Goal: Information Seeking & Learning: Learn about a topic

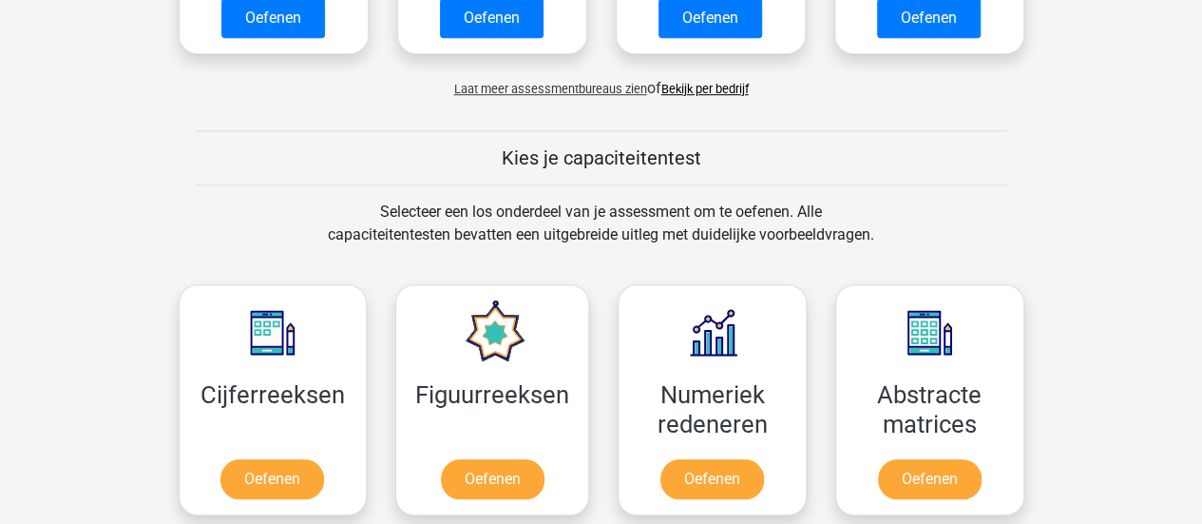
scroll to position [641, 0]
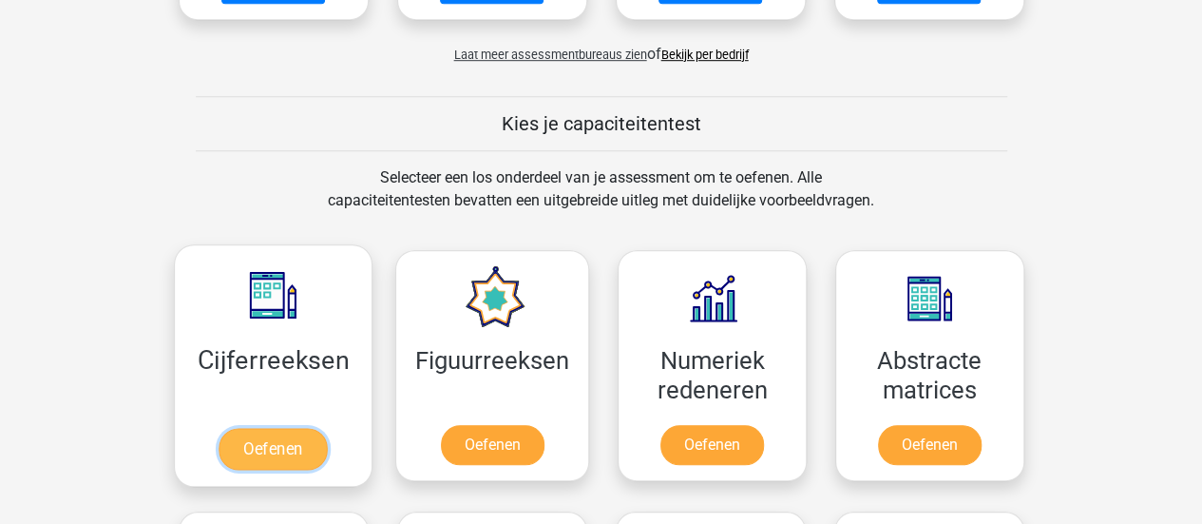
click at [300, 434] on link "Oefenen" at bounding box center [273, 449] width 108 height 42
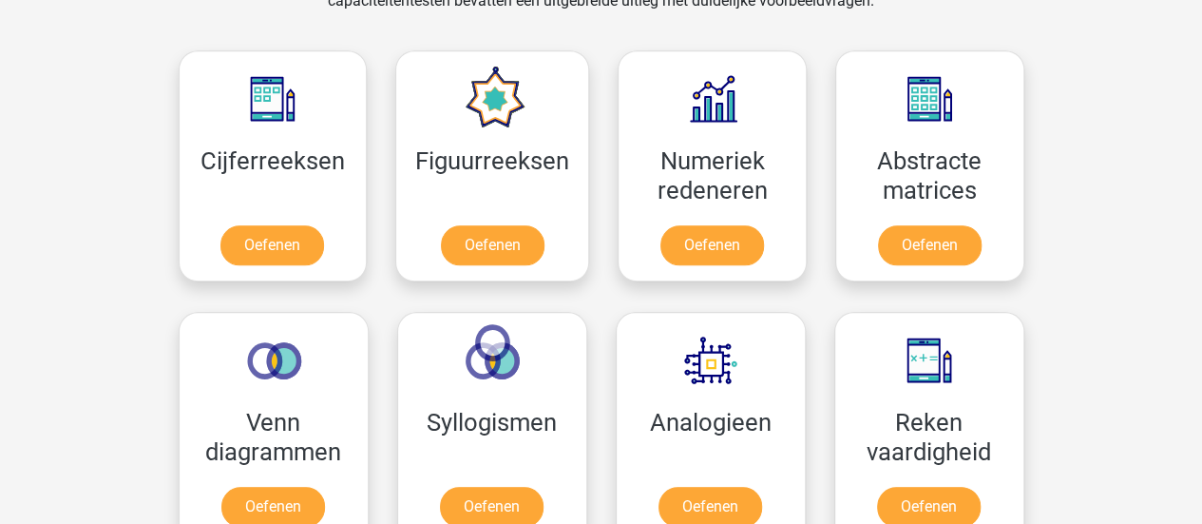
scroll to position [840, 0]
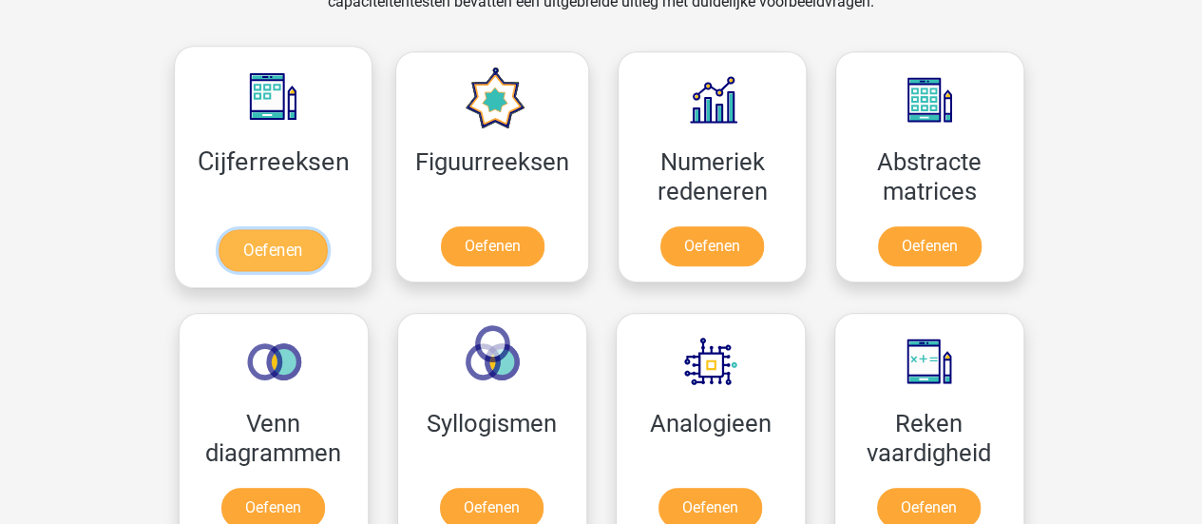
click at [289, 254] on link "Oefenen" at bounding box center [273, 250] width 108 height 42
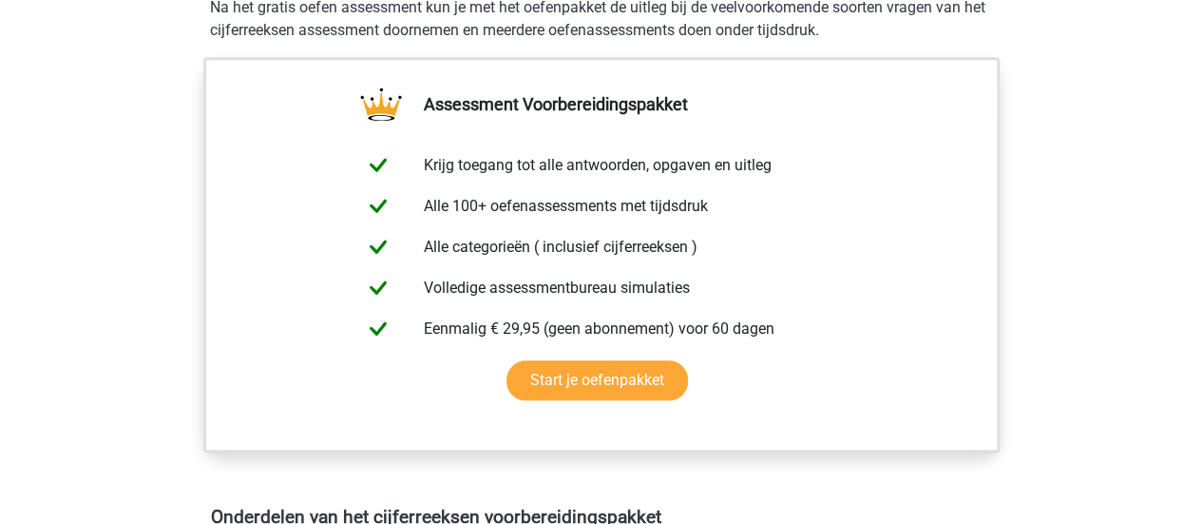
scroll to position [655, 0]
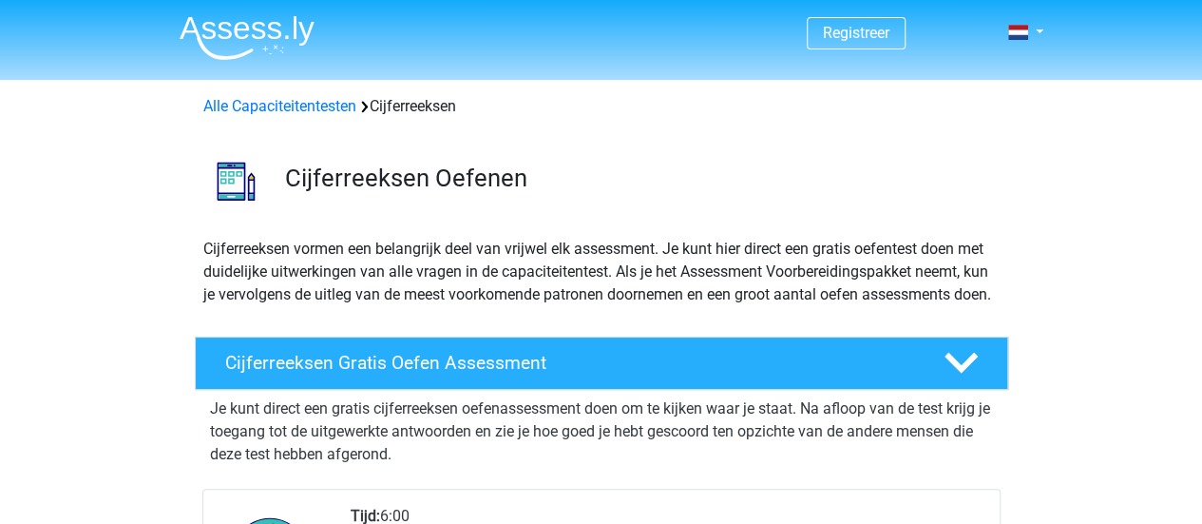
scroll to position [376, 0]
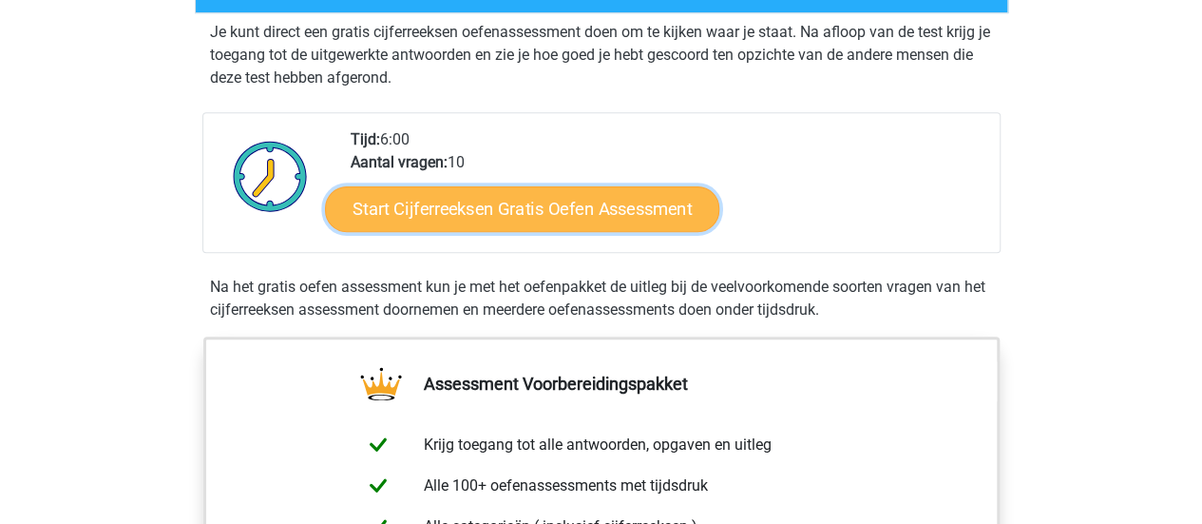
click at [426, 228] on link "Start Cijferreeksen Gratis Oefen Assessment" at bounding box center [522, 208] width 394 height 46
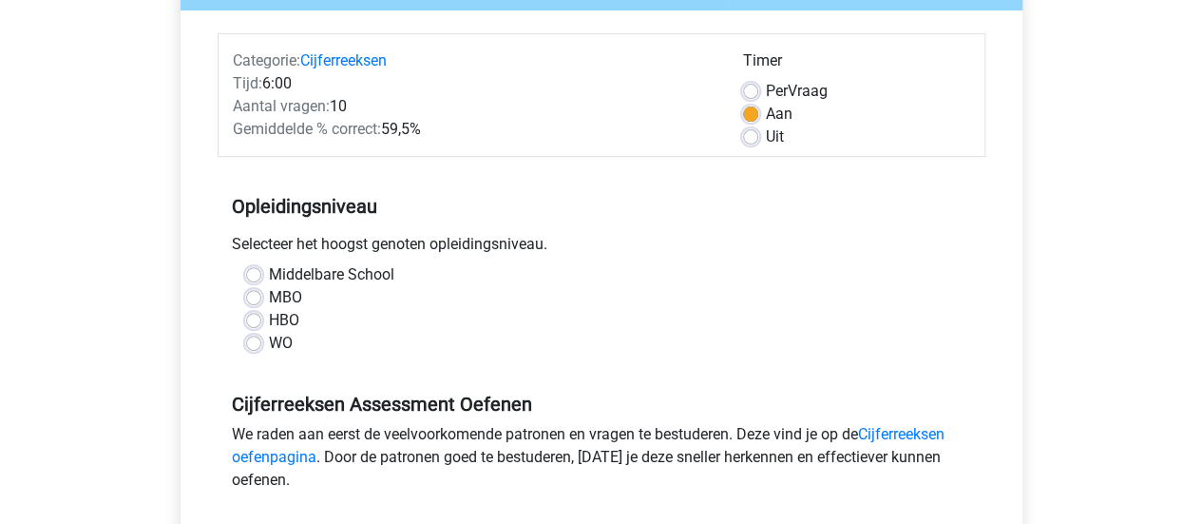
scroll to position [224, 0]
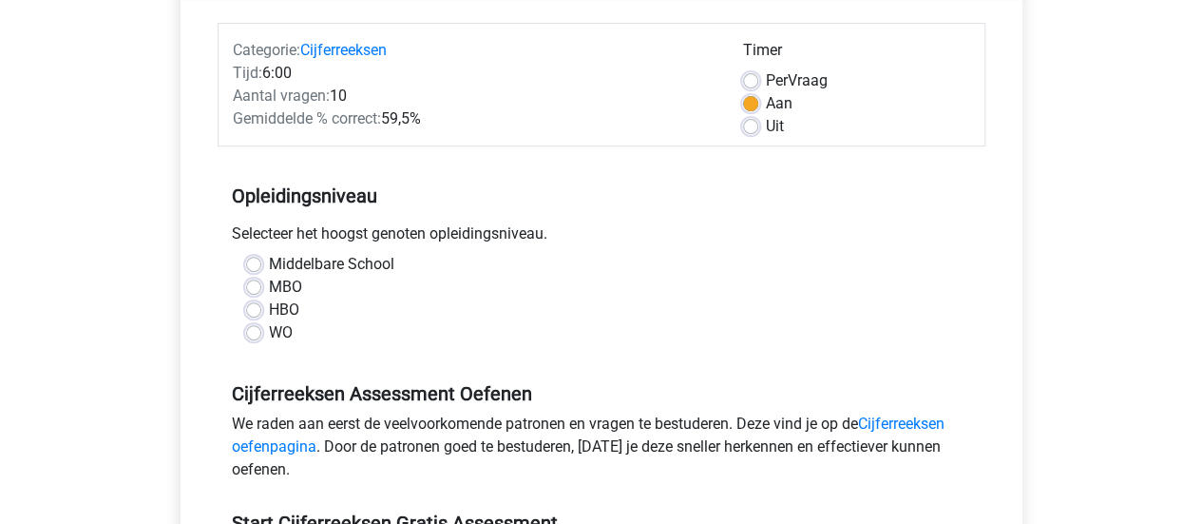
click at [266, 338] on div "WO" at bounding box center [601, 332] width 711 height 23
click at [269, 327] on label "WO" at bounding box center [281, 332] width 24 height 23
click at [254, 327] on input "WO" at bounding box center [253, 330] width 15 height 19
radio input "true"
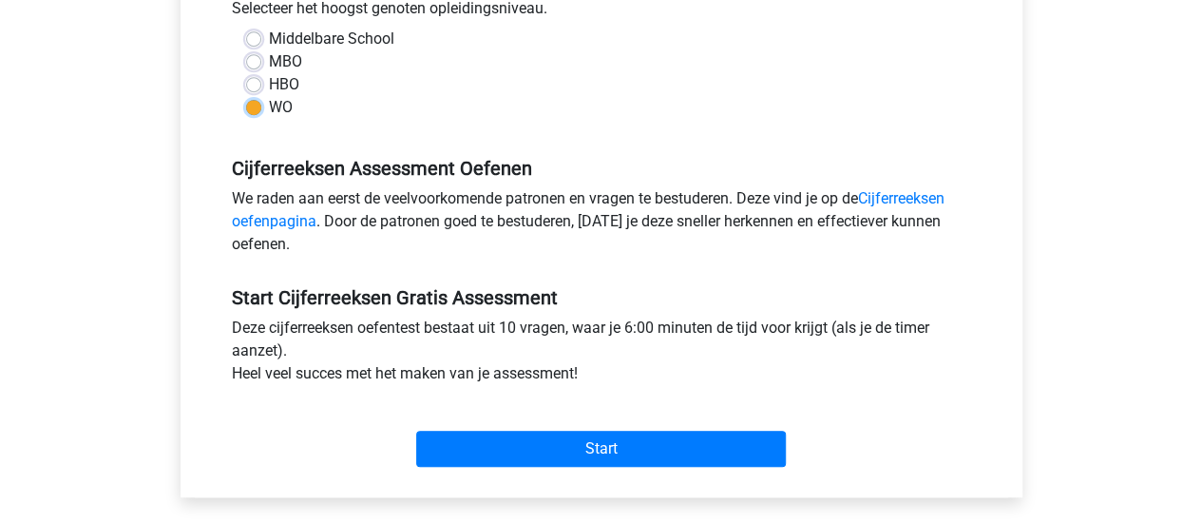
scroll to position [450, 0]
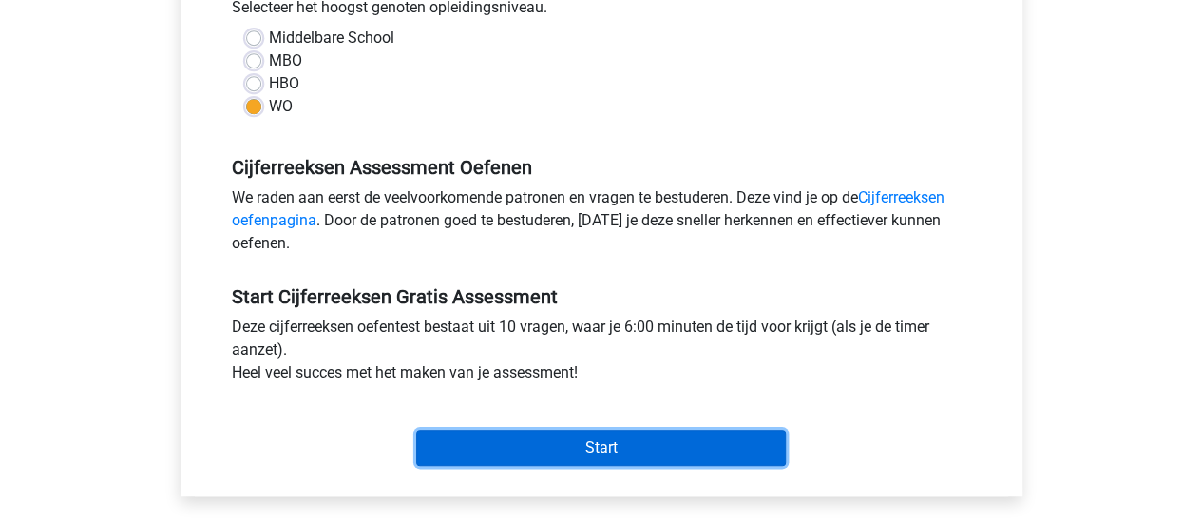
click at [487, 456] on input "Start" at bounding box center [601, 447] width 370 height 36
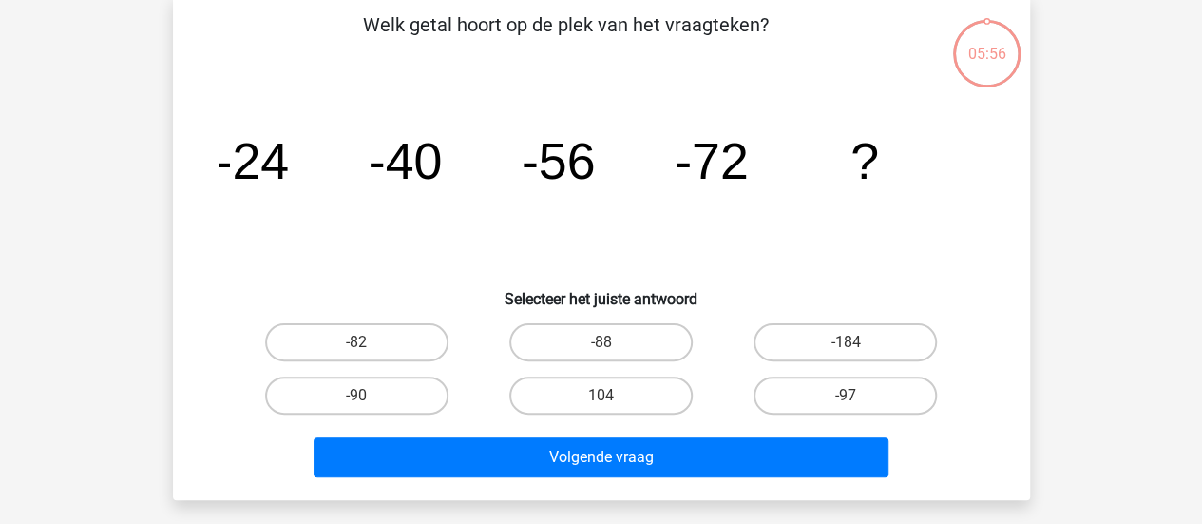
scroll to position [86, 0]
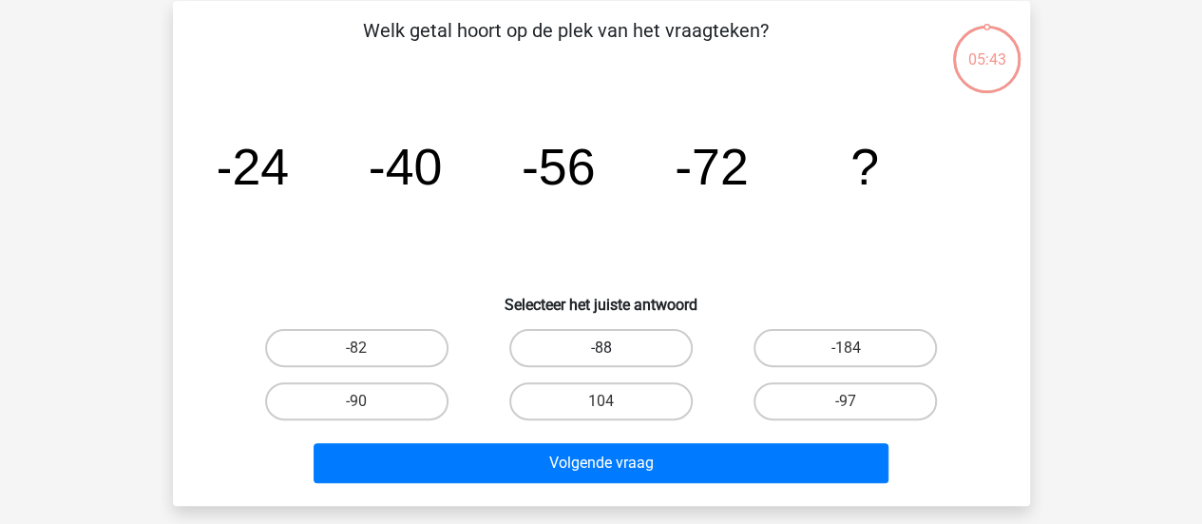
click at [601, 360] on label "-88" at bounding box center [600, 348] width 183 height 38
click at [601, 360] on input "-88" at bounding box center [607, 354] width 12 height 12
radio input "true"
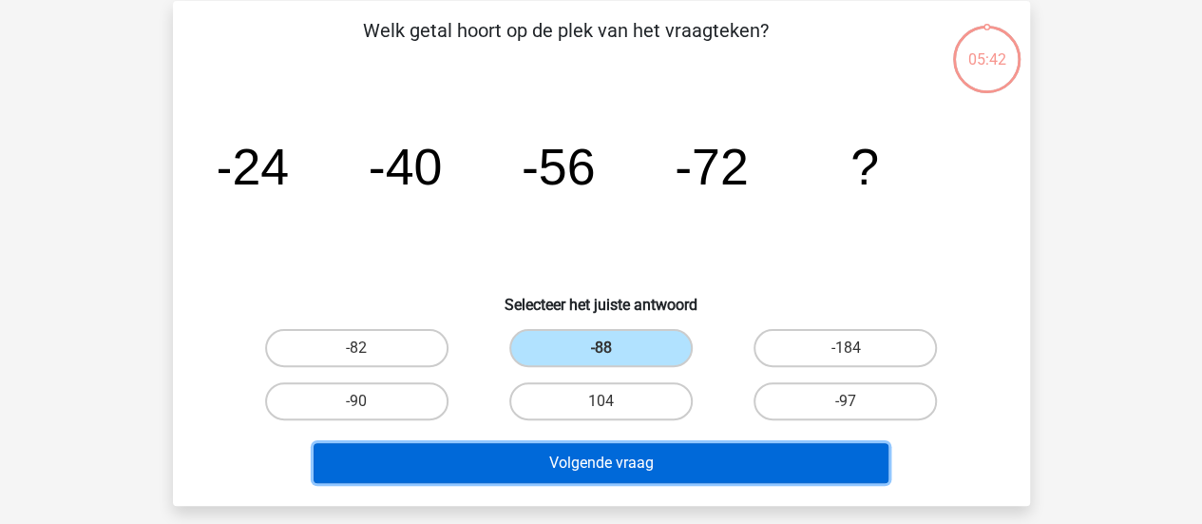
click at [616, 465] on button "Volgende vraag" at bounding box center [601, 463] width 575 height 40
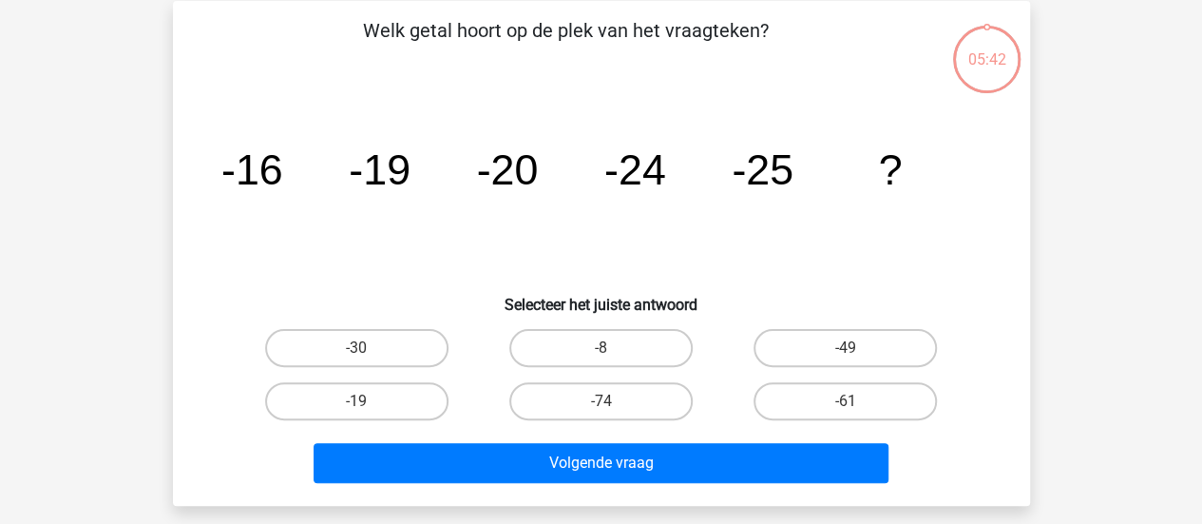
scroll to position [87, 0]
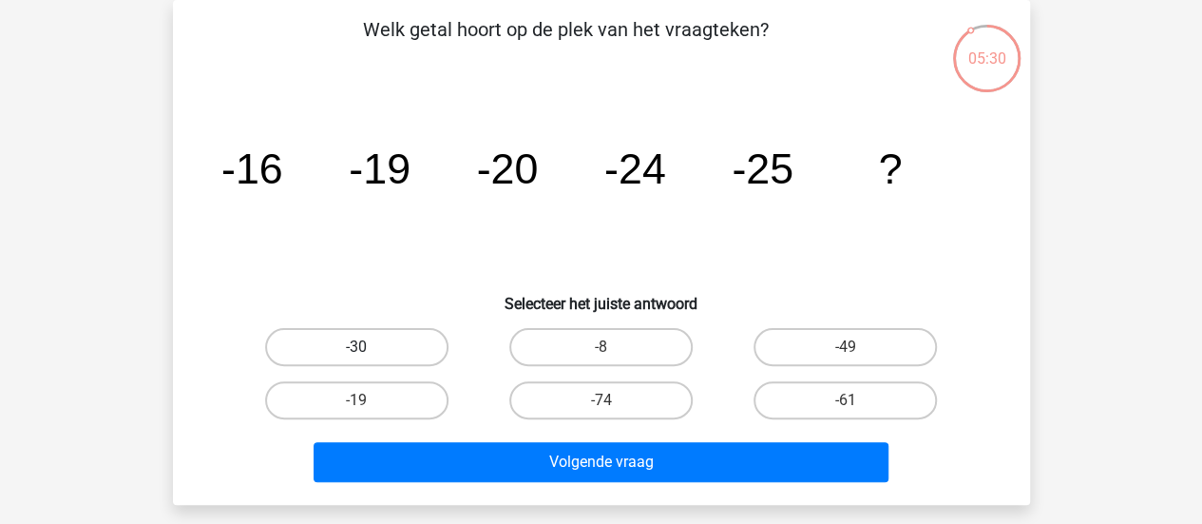
click at [401, 347] on label "-30" at bounding box center [356, 347] width 183 height 38
click at [369, 347] on input "-30" at bounding box center [362, 353] width 12 height 12
radio input "true"
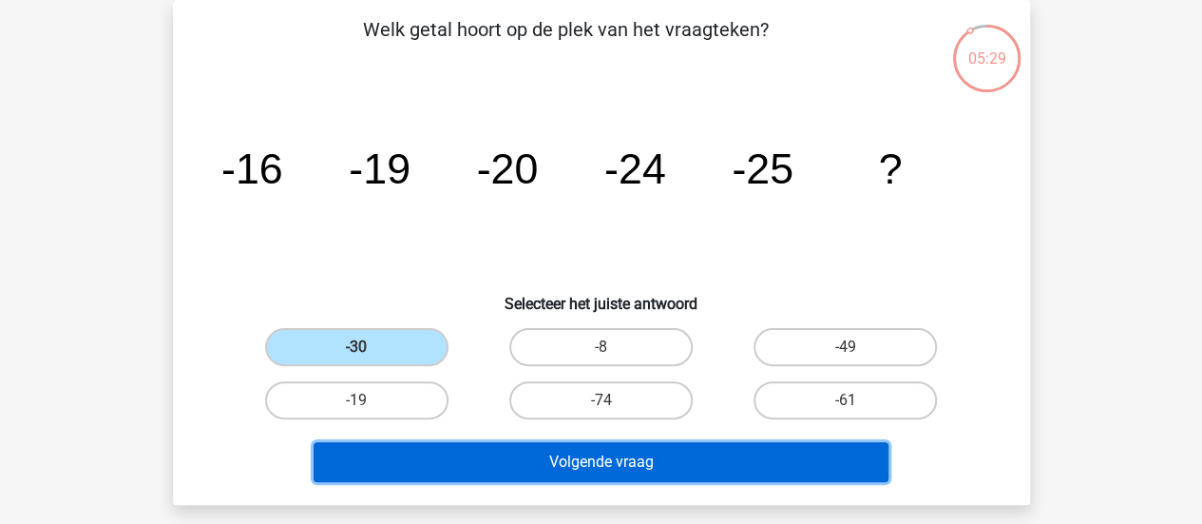
click at [484, 453] on button "Volgende vraag" at bounding box center [601, 462] width 575 height 40
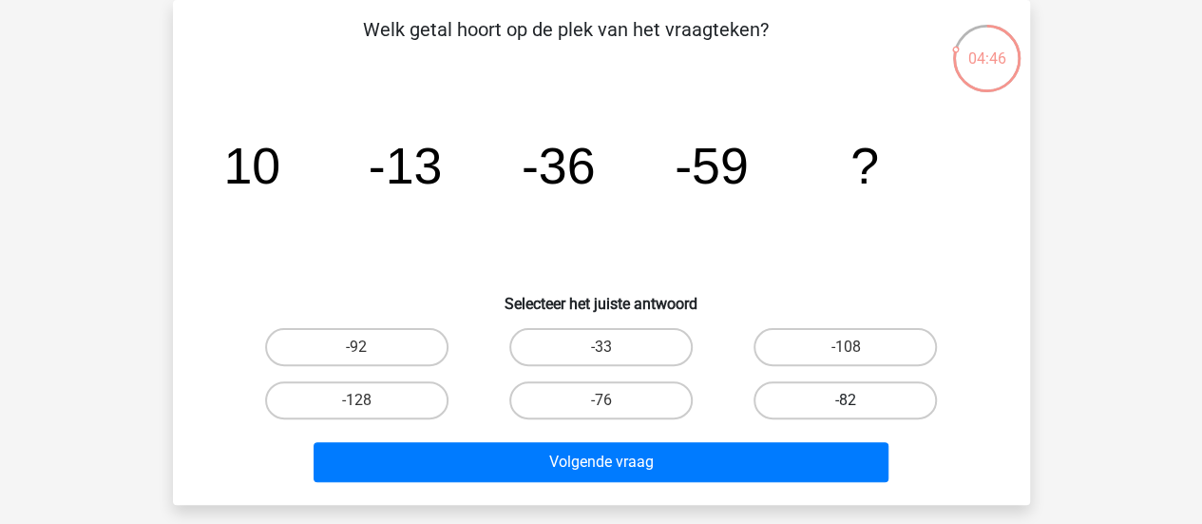
click at [874, 404] on label "-82" at bounding box center [844, 400] width 183 height 38
click at [858, 404] on input "-82" at bounding box center [852, 406] width 12 height 12
radio input "true"
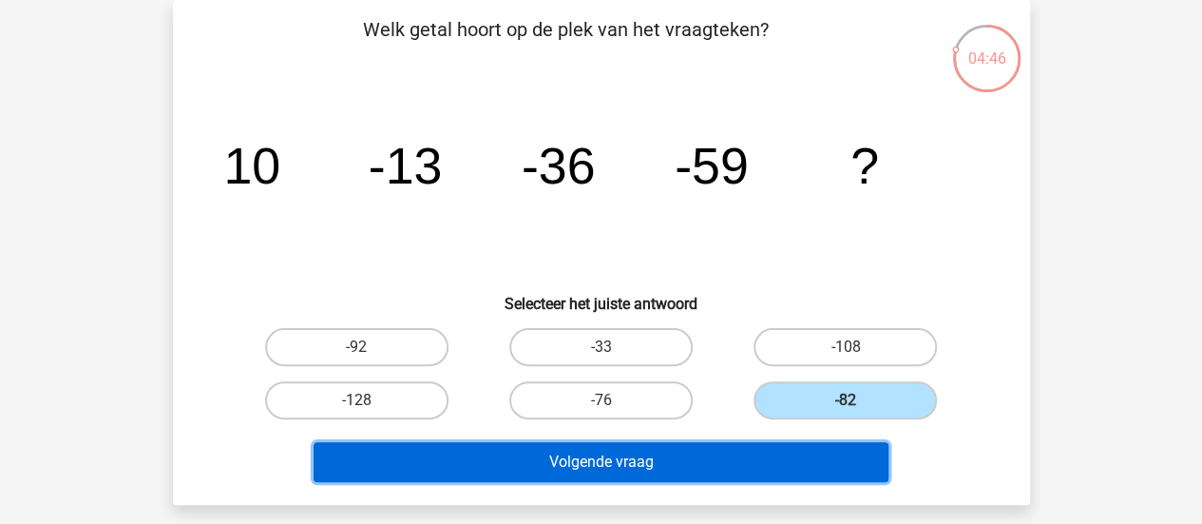
click at [741, 467] on button "Volgende vraag" at bounding box center [601, 462] width 575 height 40
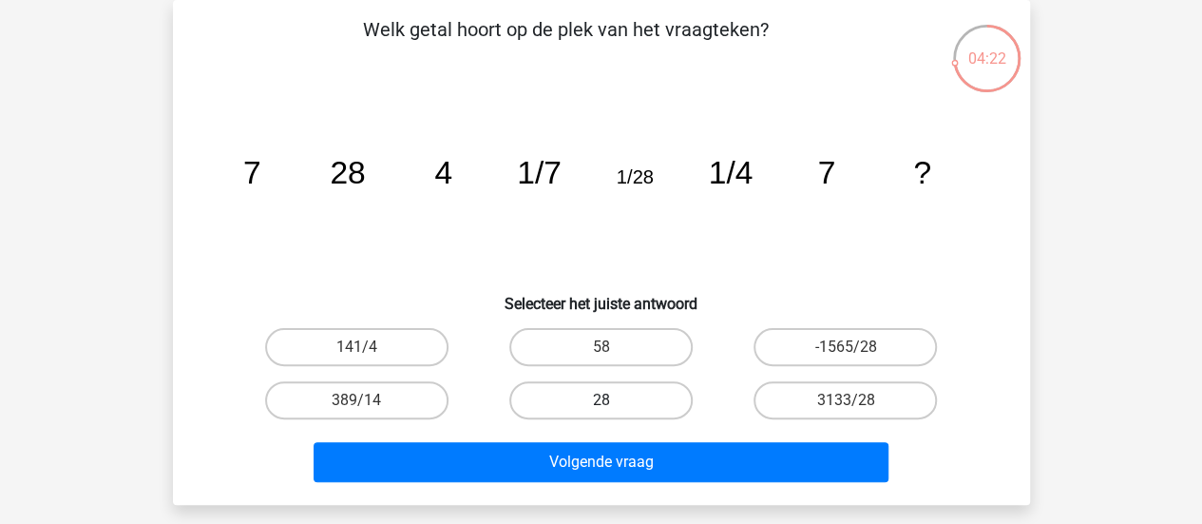
click at [553, 394] on label "28" at bounding box center [600, 400] width 183 height 38
click at [601, 400] on input "28" at bounding box center [607, 406] width 12 height 12
radio input "true"
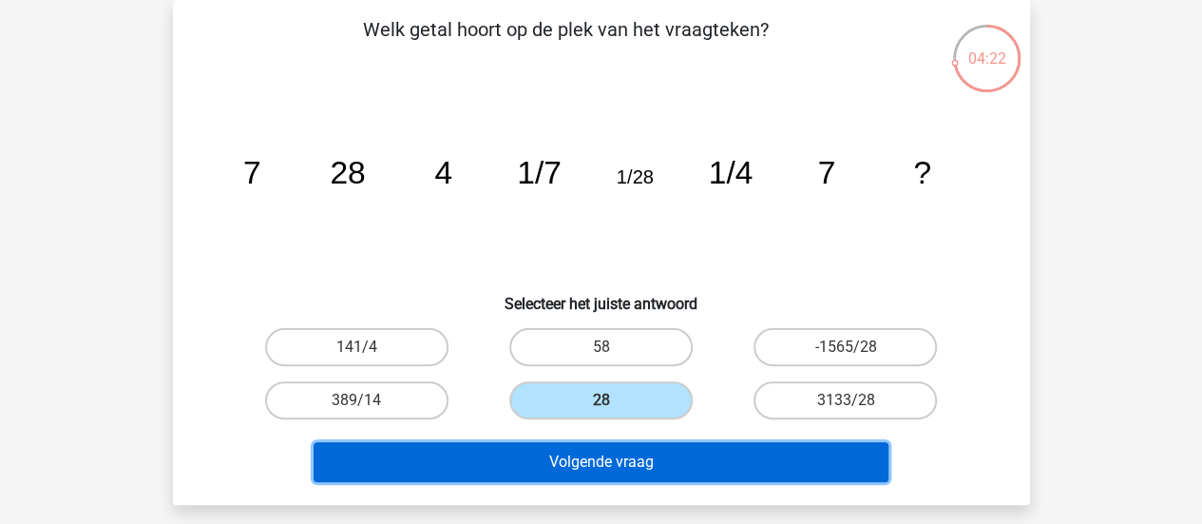
click at [552, 468] on button "Volgende vraag" at bounding box center [601, 462] width 575 height 40
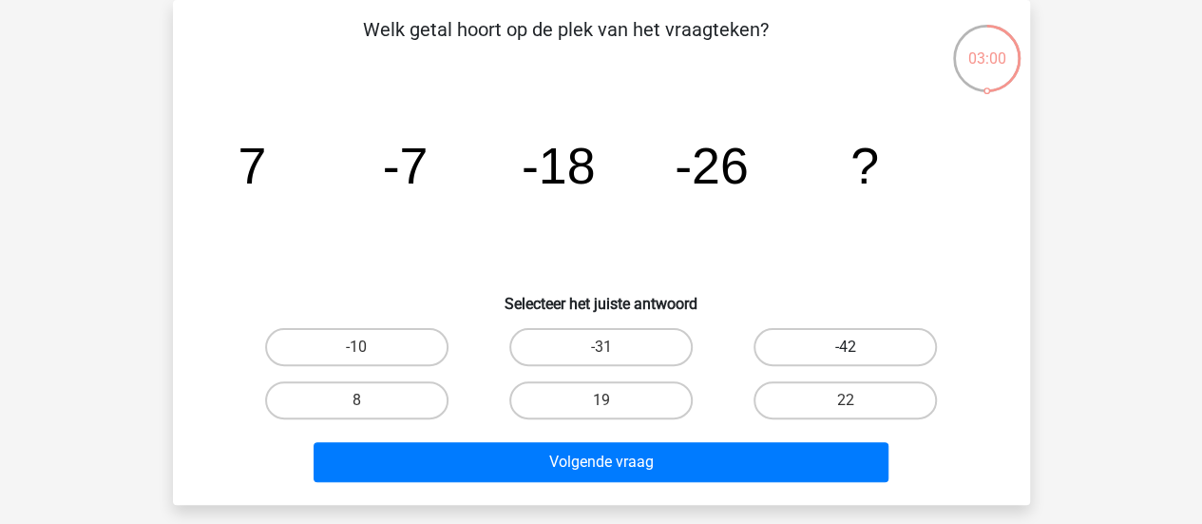
click at [828, 335] on label "-42" at bounding box center [844, 347] width 183 height 38
click at [846, 347] on input "-42" at bounding box center [852, 353] width 12 height 12
radio input "true"
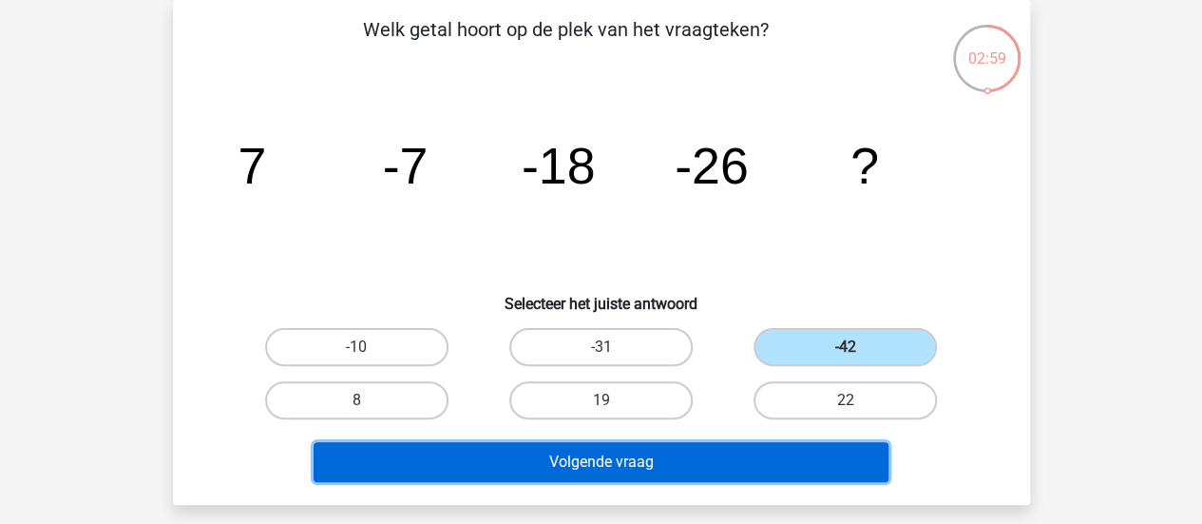
click at [656, 473] on button "Volgende vraag" at bounding box center [601, 462] width 575 height 40
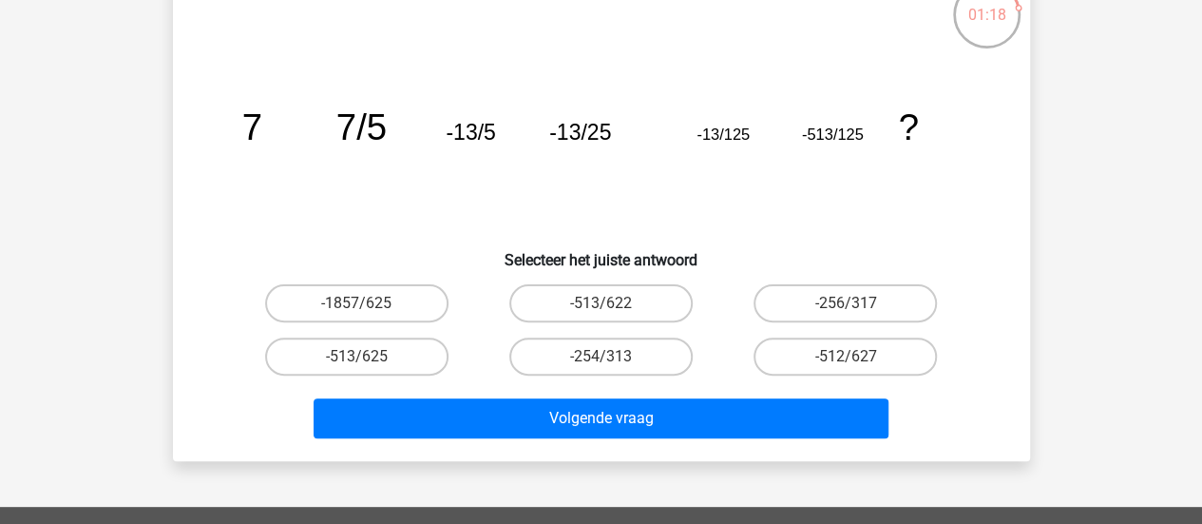
scroll to position [132, 0]
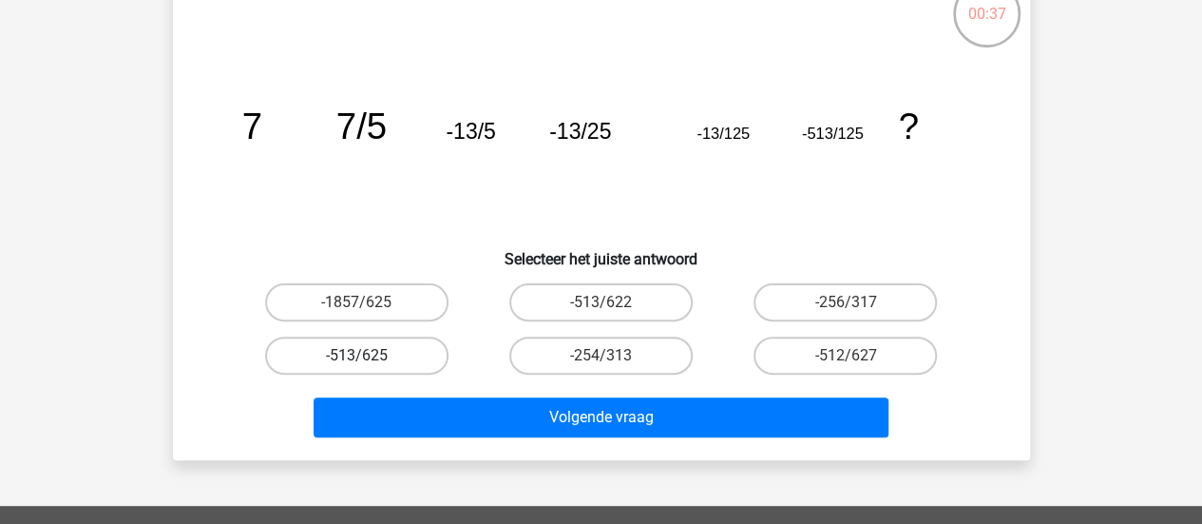
click at [405, 345] on label "-513/625" at bounding box center [356, 355] width 183 height 38
click at [369, 355] on input "-513/625" at bounding box center [362, 361] width 12 height 12
radio input "true"
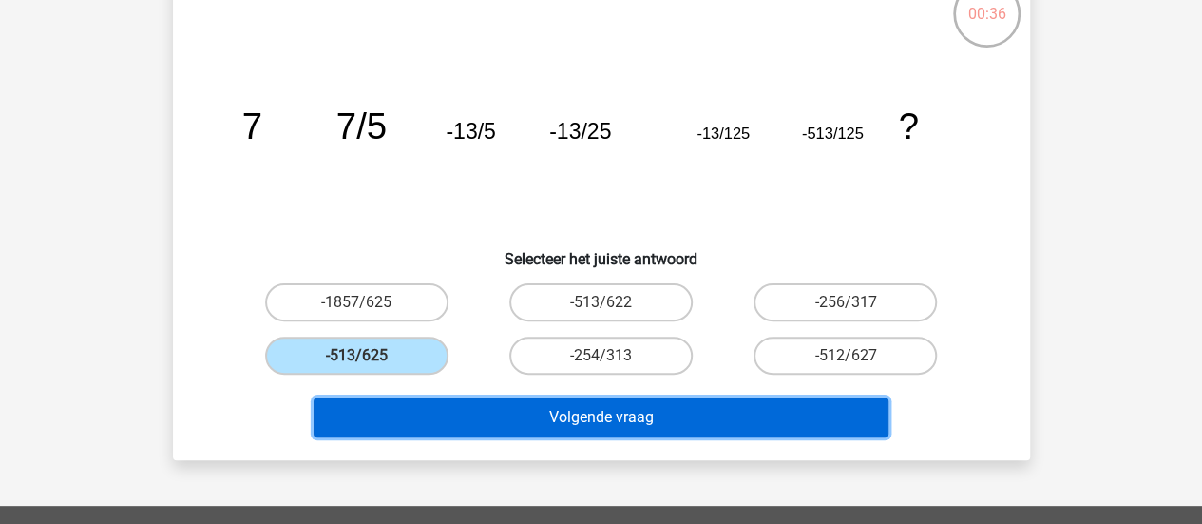
click at [505, 410] on button "Volgende vraag" at bounding box center [601, 417] width 575 height 40
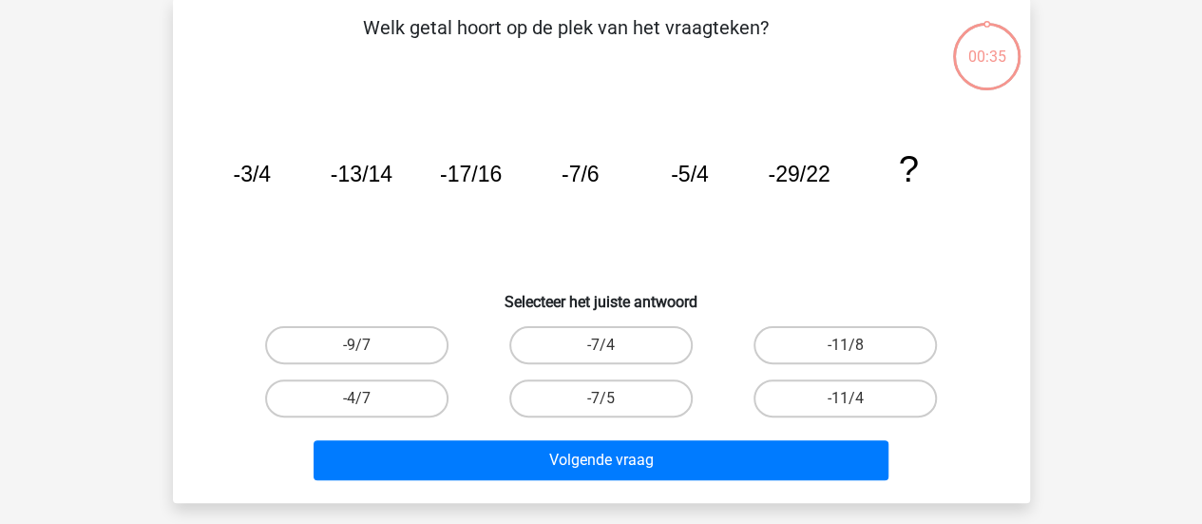
scroll to position [87, 0]
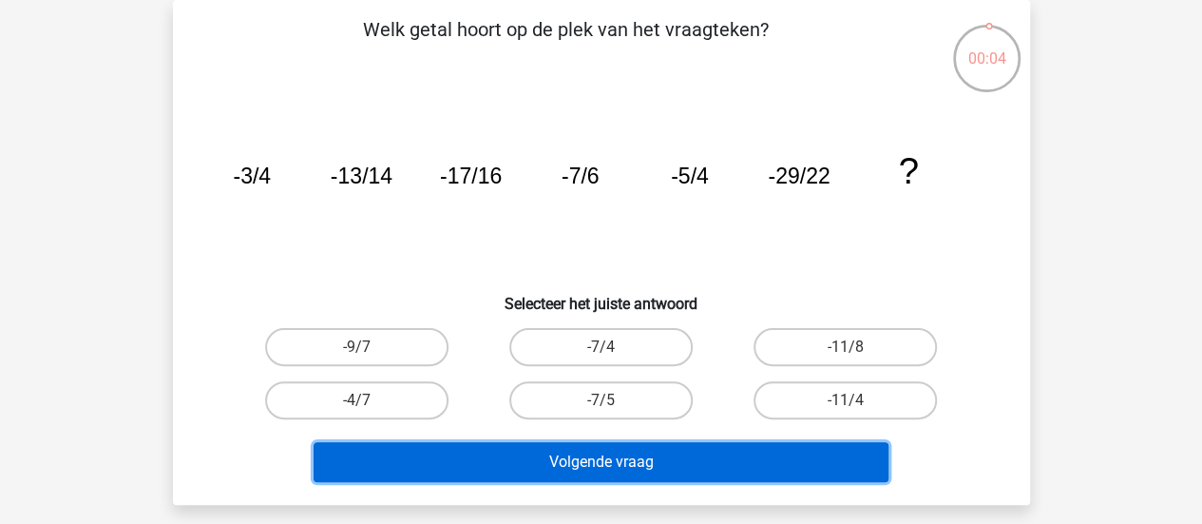
click at [480, 450] on button "Volgende vraag" at bounding box center [601, 462] width 575 height 40
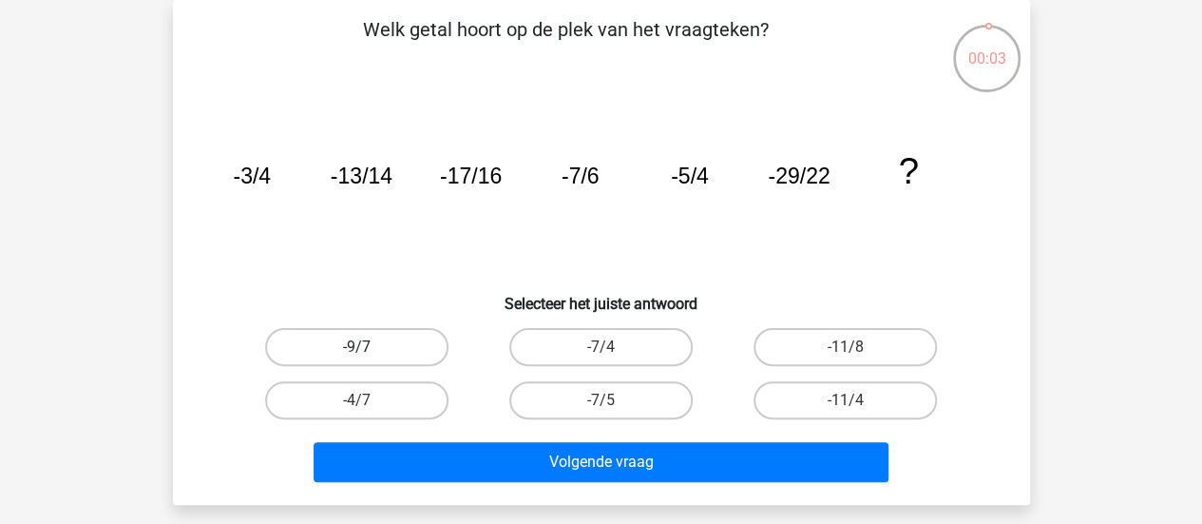
click at [357, 329] on label "-9/7" at bounding box center [356, 347] width 183 height 38
click at [357, 347] on input "-9/7" at bounding box center [362, 353] width 12 height 12
radio input "true"
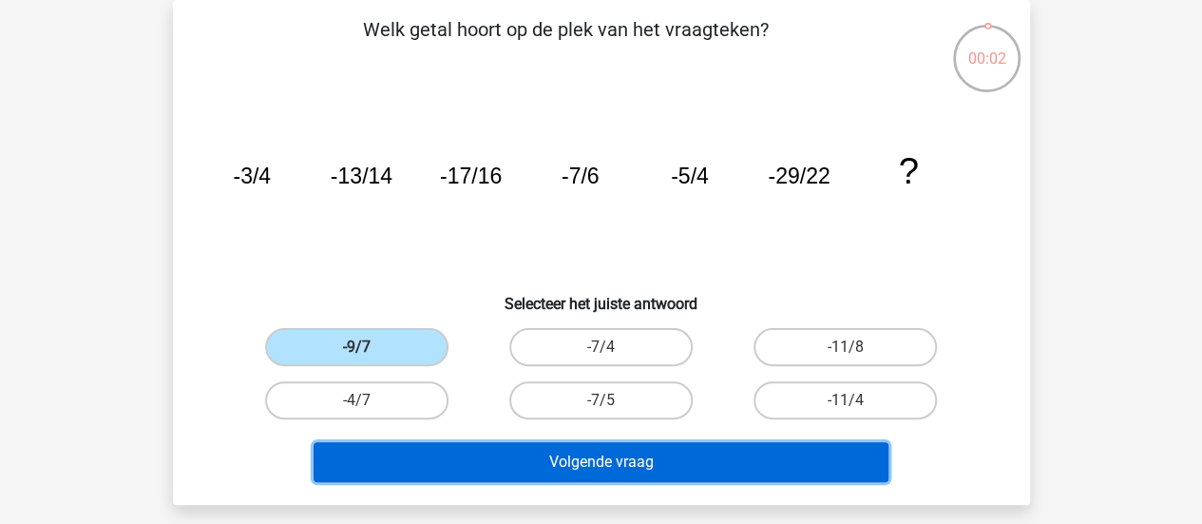
click at [433, 457] on button "Volgende vraag" at bounding box center [601, 462] width 575 height 40
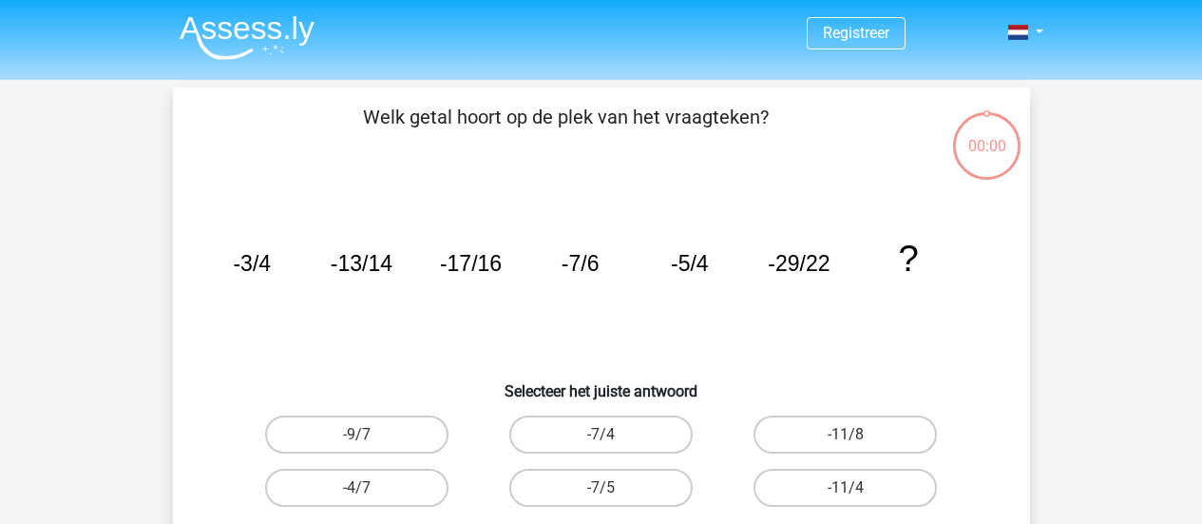
scroll to position [87, 0]
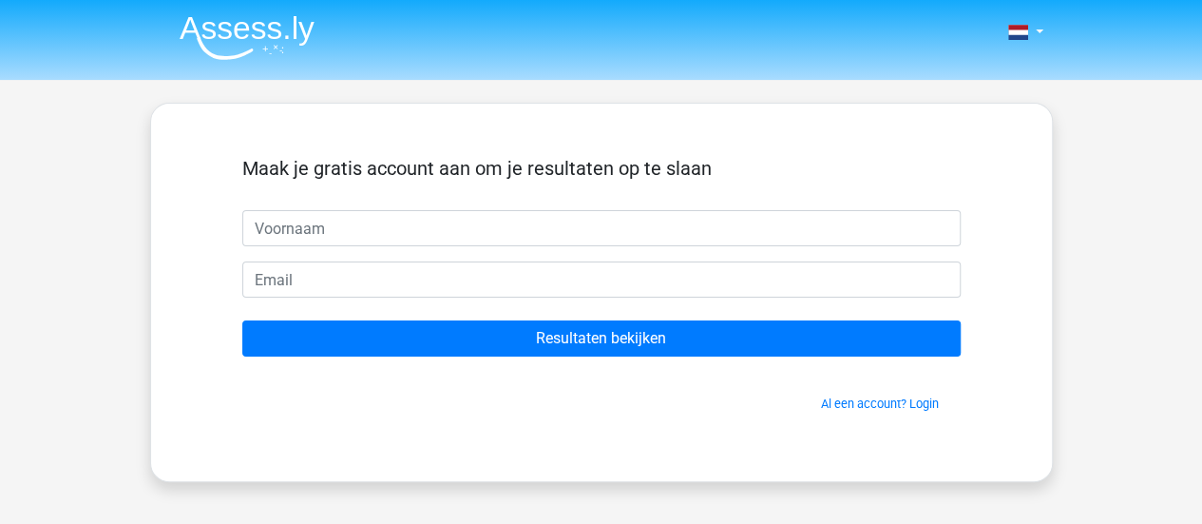
click at [339, 227] on input "text" at bounding box center [601, 228] width 718 height 36
type input "Tatum"
click at [285, 305] on form "Maak je gratis account aan om je resultaten op te slaan Tatum Resultaten bekijk…" at bounding box center [601, 285] width 718 height 256
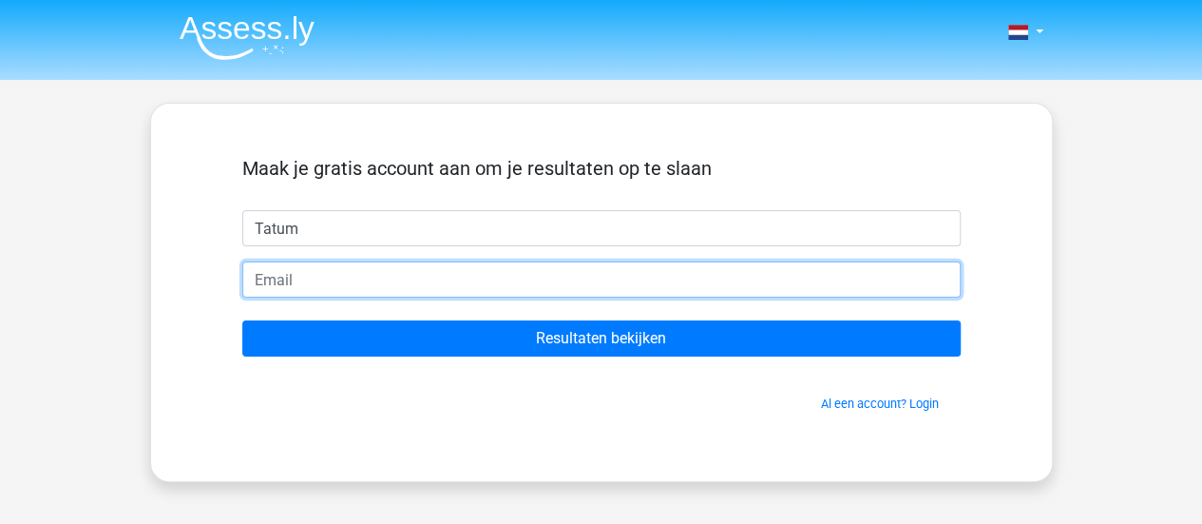
click at [279, 292] on input "email" at bounding box center [601, 279] width 718 height 36
type input "[EMAIL_ADDRESS][DOMAIN_NAME]"
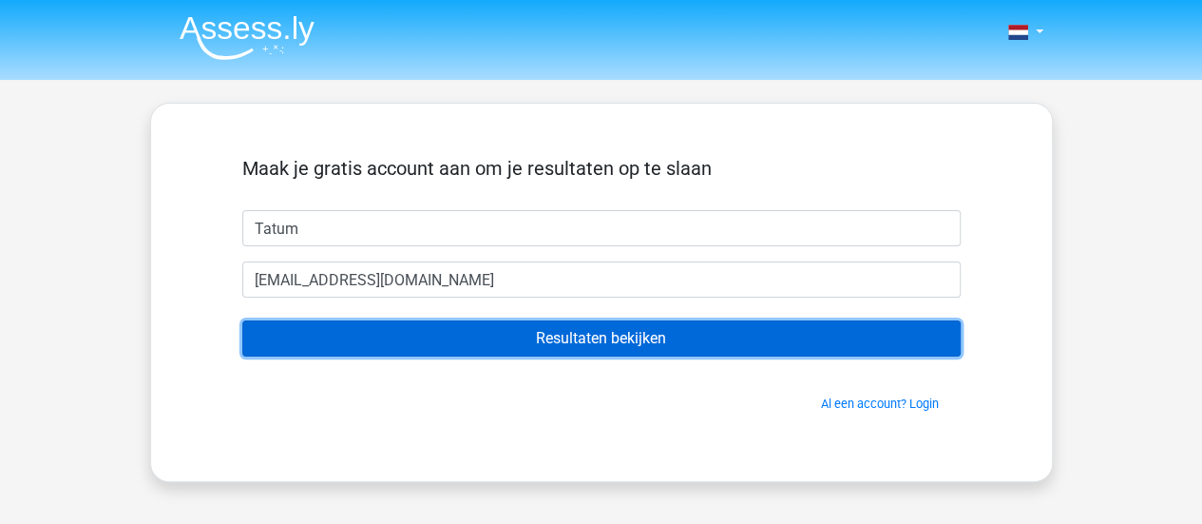
click at [369, 334] on input "Resultaten bekijken" at bounding box center [601, 338] width 718 height 36
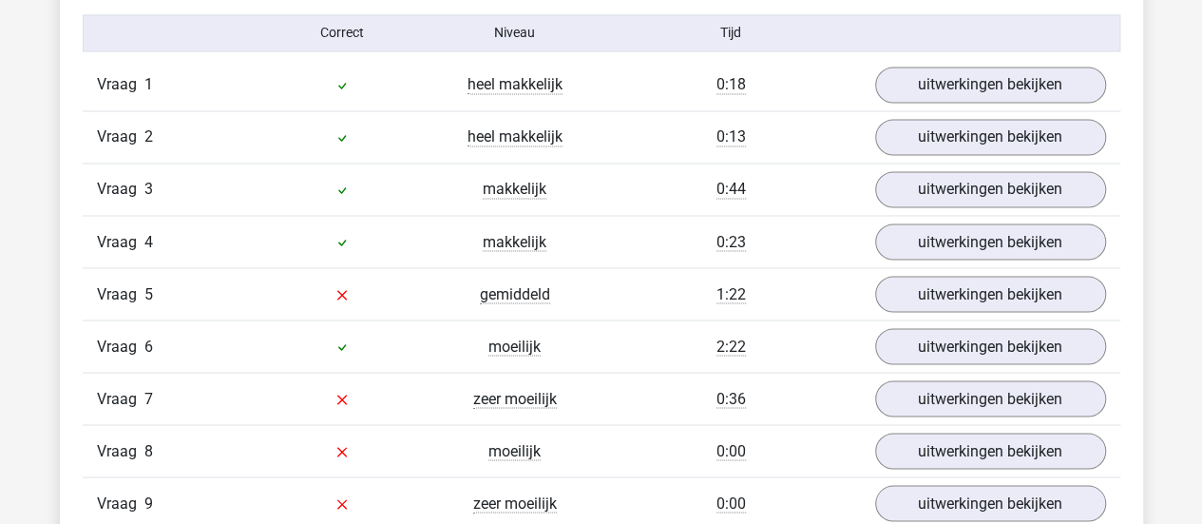
scroll to position [1580, 0]
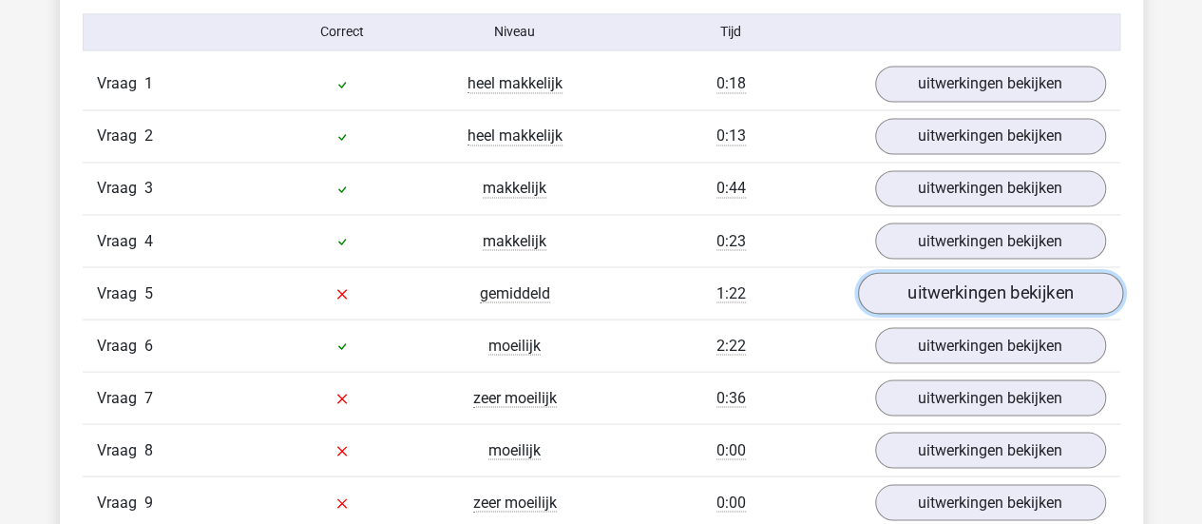
click at [909, 294] on link "uitwerkingen bekijken" at bounding box center [989, 293] width 265 height 42
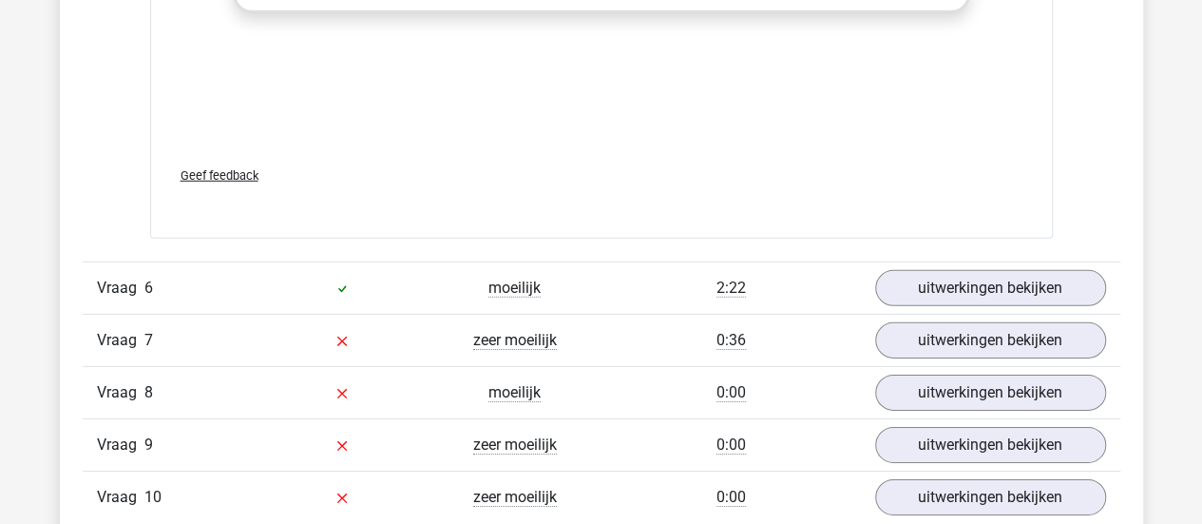
scroll to position [2826, 0]
